Goal: Task Accomplishment & Management: Use online tool/utility

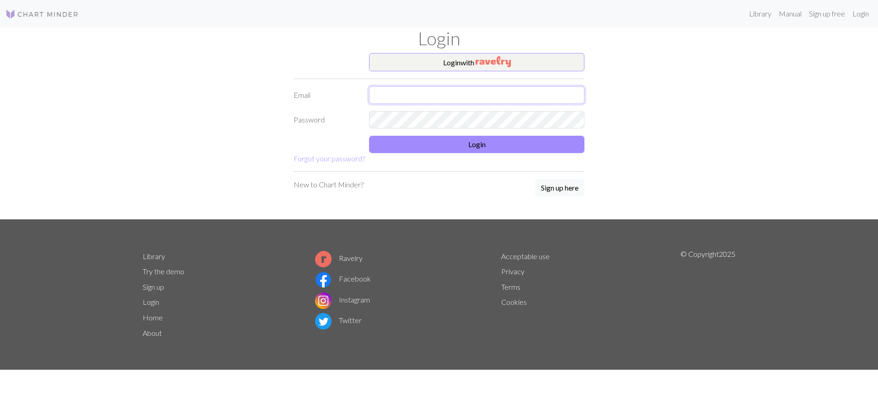
click at [464, 90] on input "text" at bounding box center [476, 94] width 215 height 17
type input "[EMAIL_ADDRESS][DOMAIN_NAME]"
click at [484, 143] on button "Login" at bounding box center [476, 144] width 215 height 17
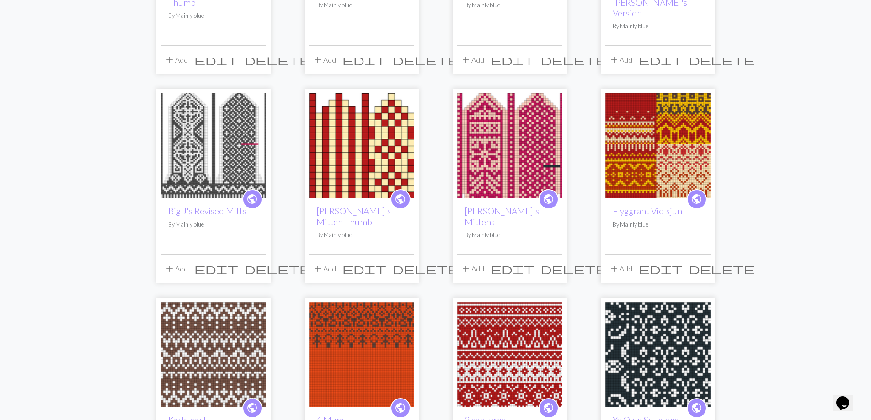
scroll to position [366, 0]
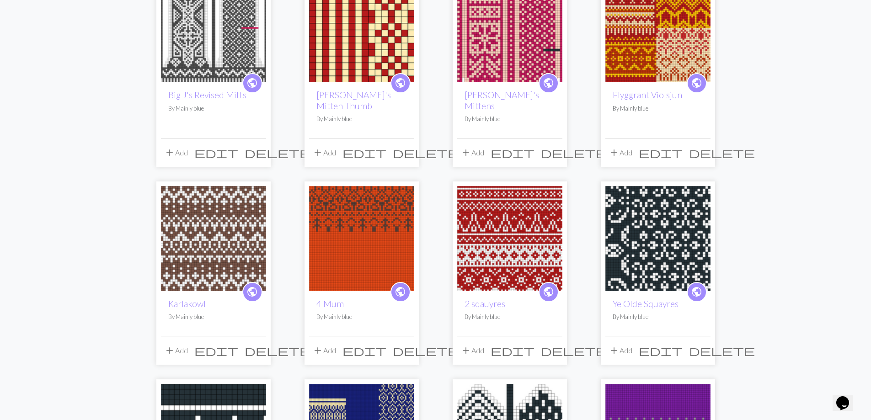
click at [644, 214] on img at bounding box center [657, 238] width 105 height 105
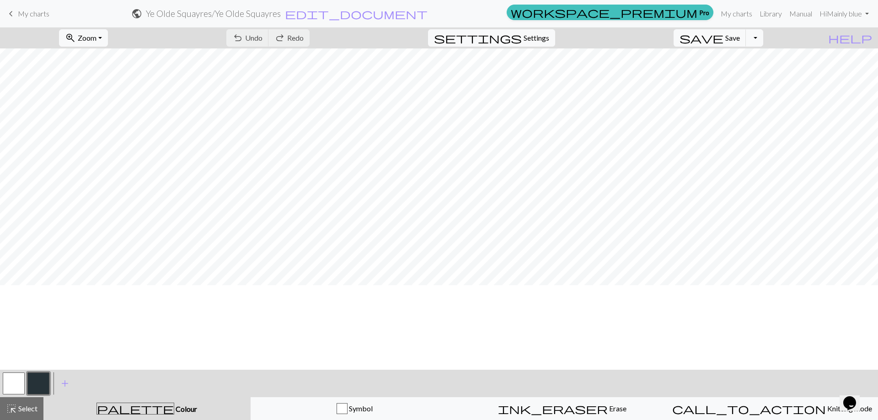
scroll to position [1, 0]
click at [108, 35] on button "zoom_in Zoom Zoom" at bounding box center [83, 37] width 49 height 17
click at [118, 56] on button "Fit all" at bounding box center [95, 58] width 72 height 15
